Goal: Entertainment & Leisure: Browse casually

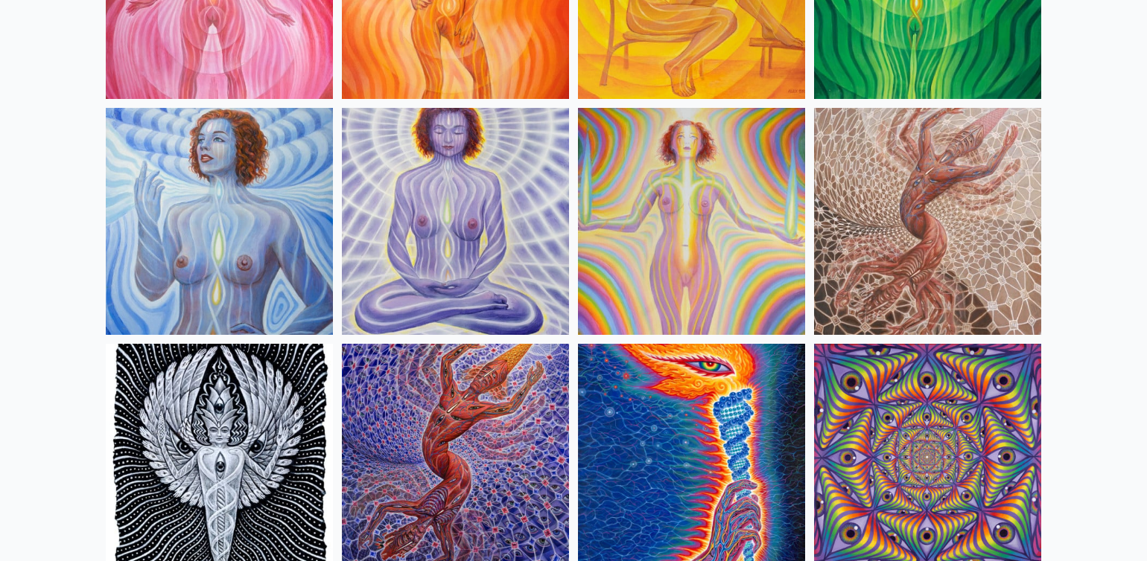
scroll to position [1206, 0]
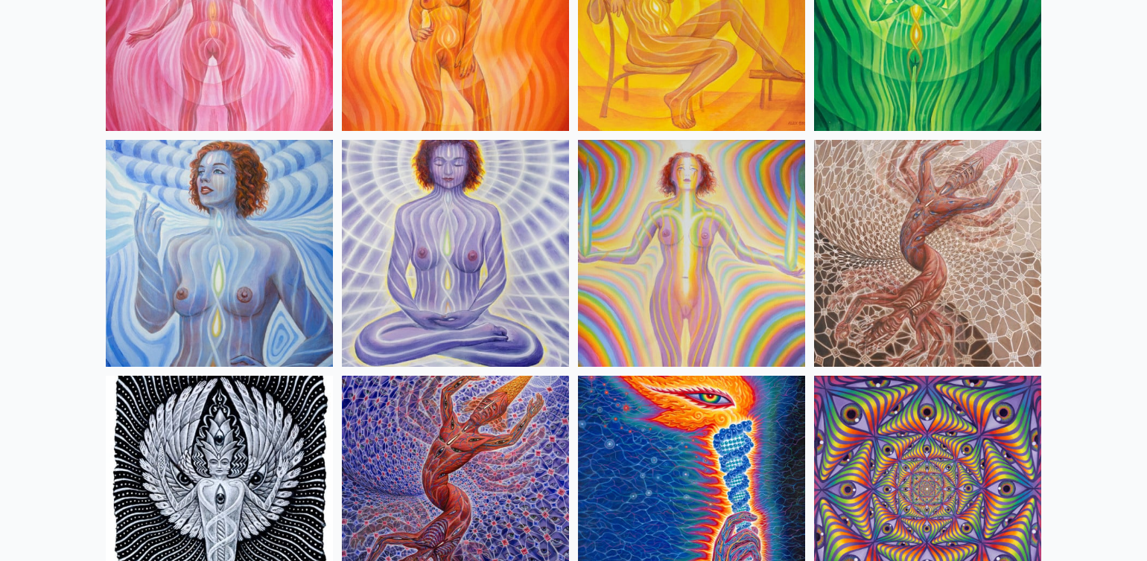
click at [916, 244] on img at bounding box center [927, 253] width 227 height 227
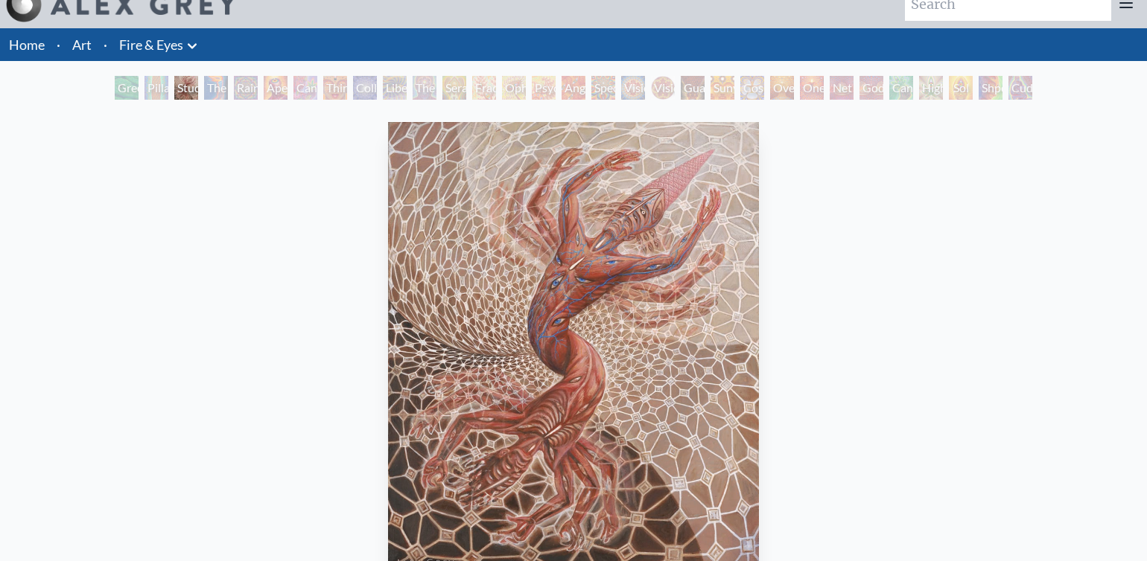
scroll to position [127, 0]
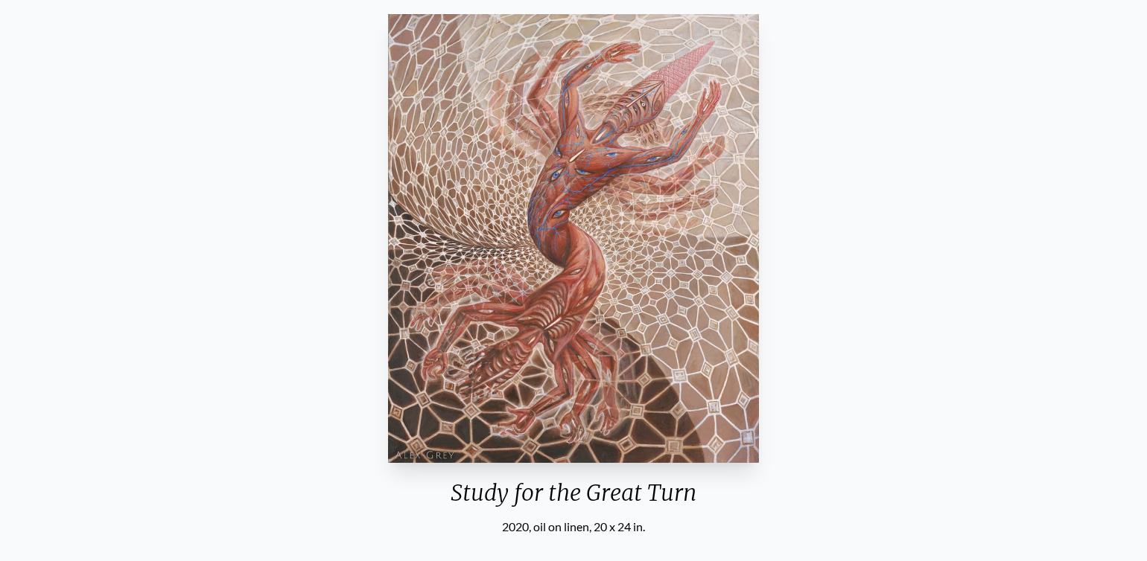
click at [567, 270] on img "3 / 31" at bounding box center [573, 238] width 371 height 449
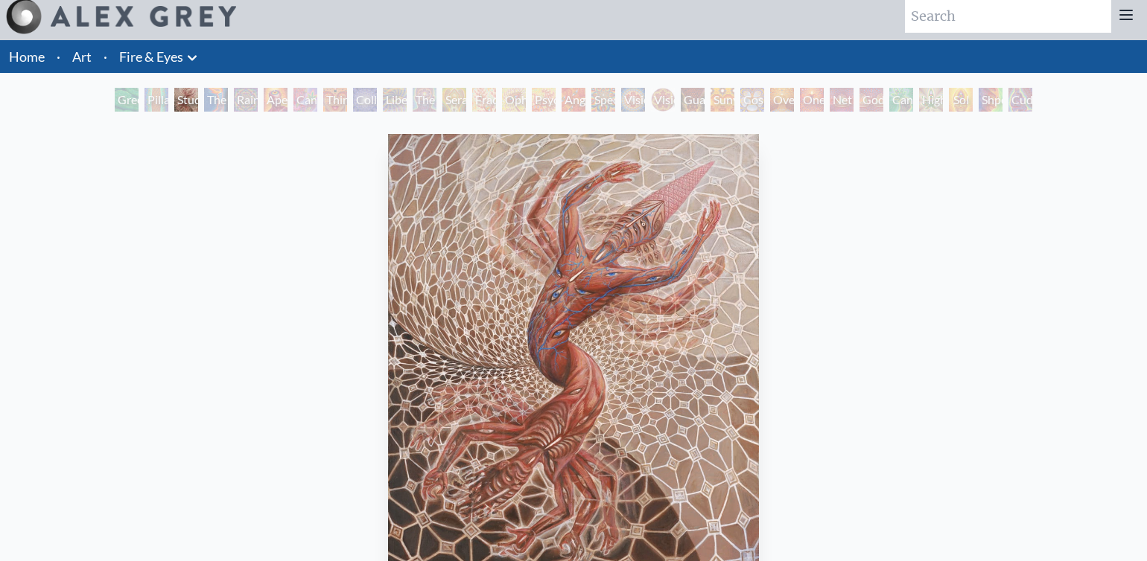
scroll to position [116, 0]
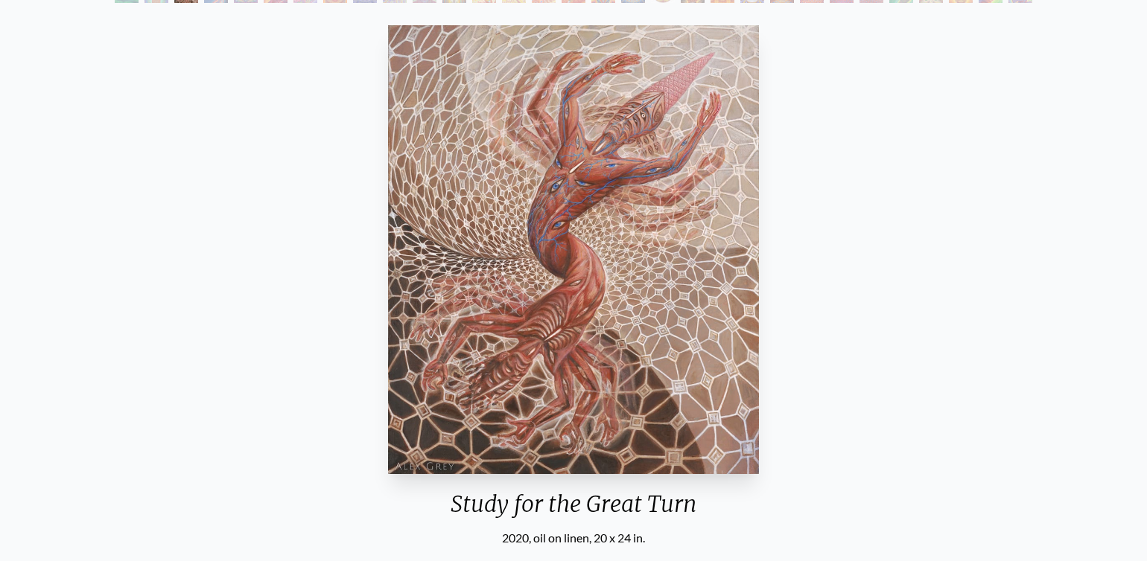
click at [513, 337] on img "3 / 31" at bounding box center [573, 249] width 371 height 449
click at [485, 274] on img "3 / 31" at bounding box center [573, 249] width 371 height 449
click at [521, 274] on img "3 / 31" at bounding box center [573, 249] width 371 height 449
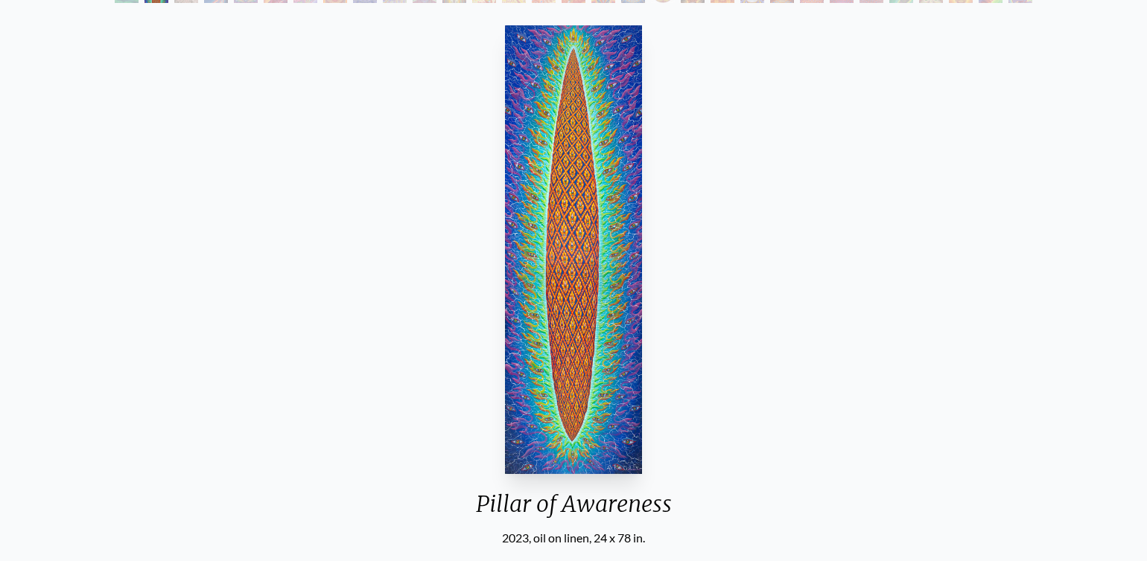
click at [523, 274] on img "2 / 31" at bounding box center [573, 249] width 137 height 449
